Goal: Navigation & Orientation: Go to known website

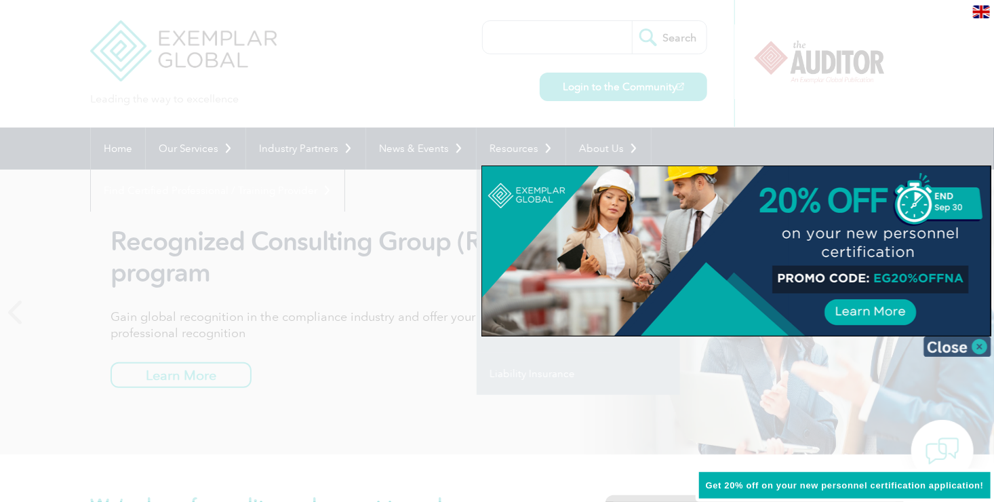
click at [979, 350] on img at bounding box center [958, 346] width 68 height 20
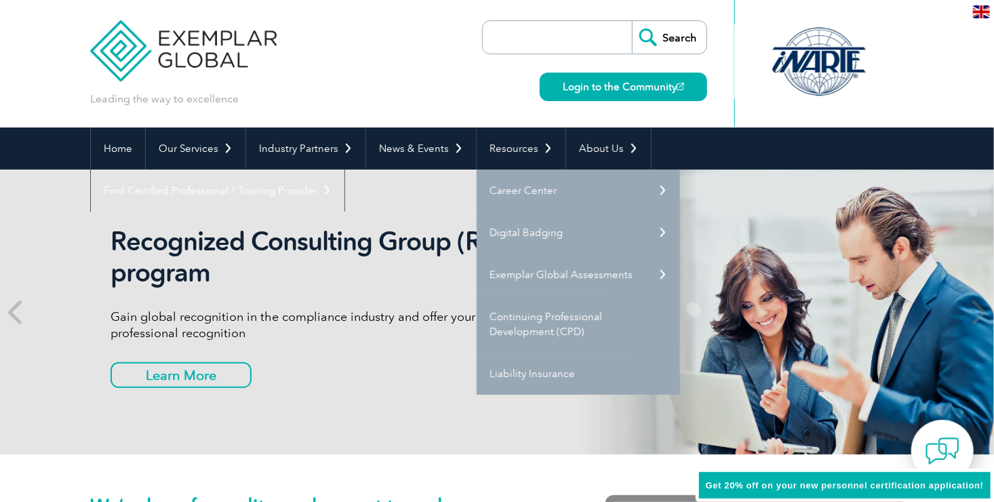
click at [522, 46] on input "search" at bounding box center [561, 37] width 142 height 33
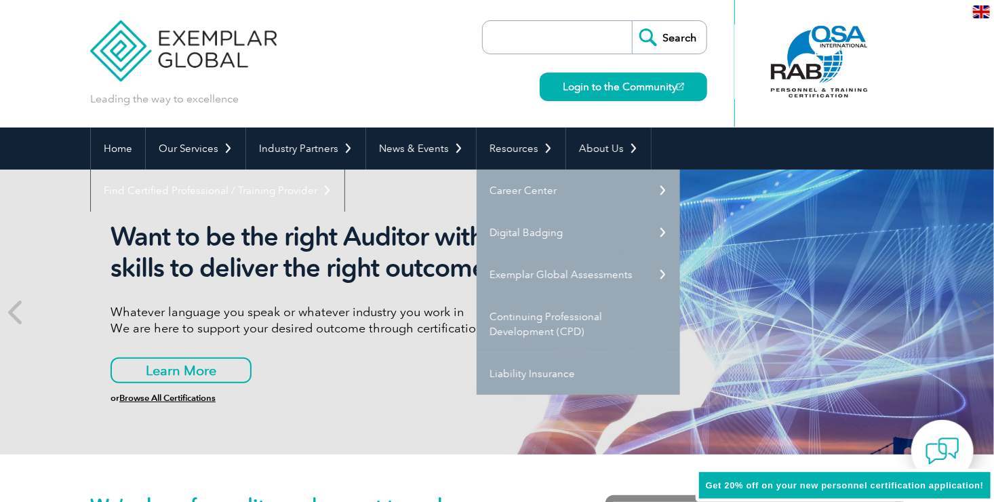
click at [550, 41] on input "search" at bounding box center [561, 37] width 142 height 33
click at [585, 71] on div "Login to the Community" at bounding box center [620, 77] width 174 height 47
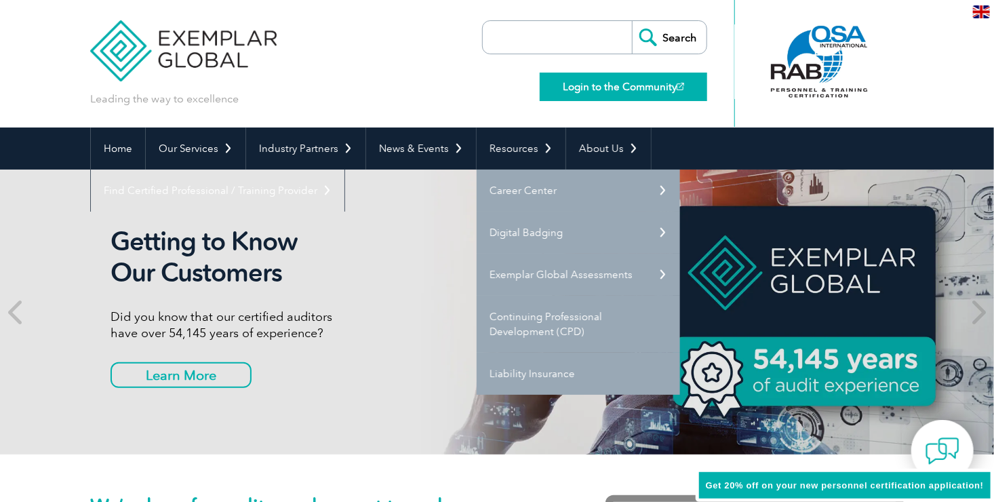
click at [589, 81] on link "Login to the Community" at bounding box center [624, 87] width 168 height 28
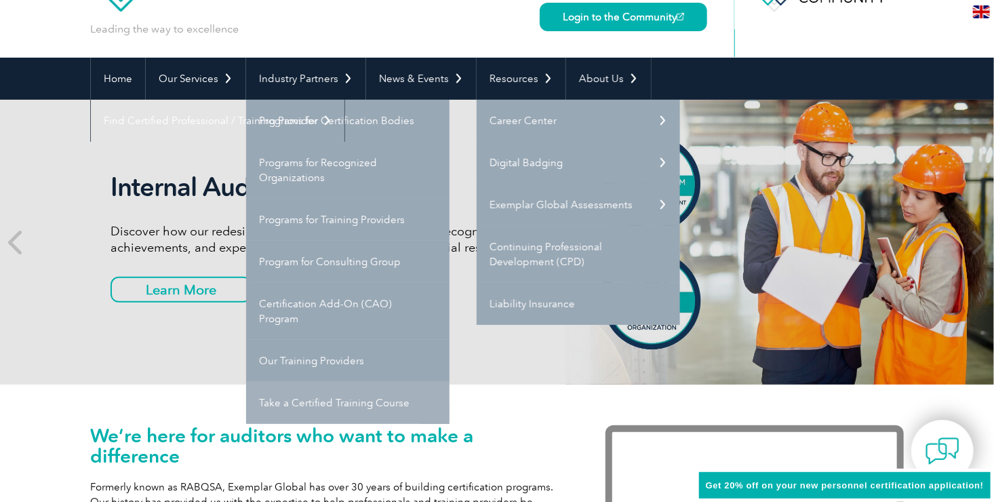
scroll to position [68, 0]
